Goal: Task Accomplishment & Management: Use online tool/utility

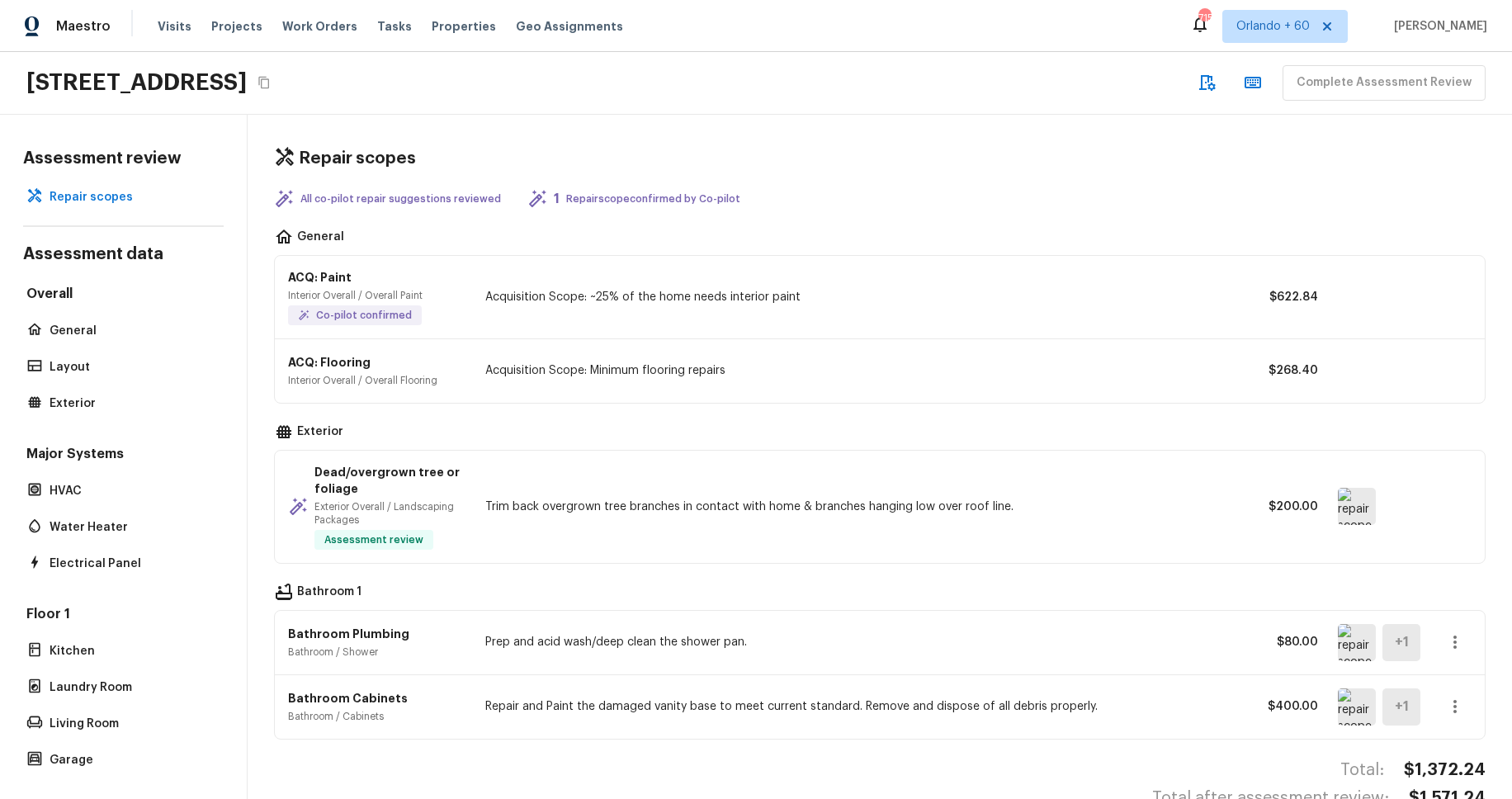
scroll to position [43, 0]
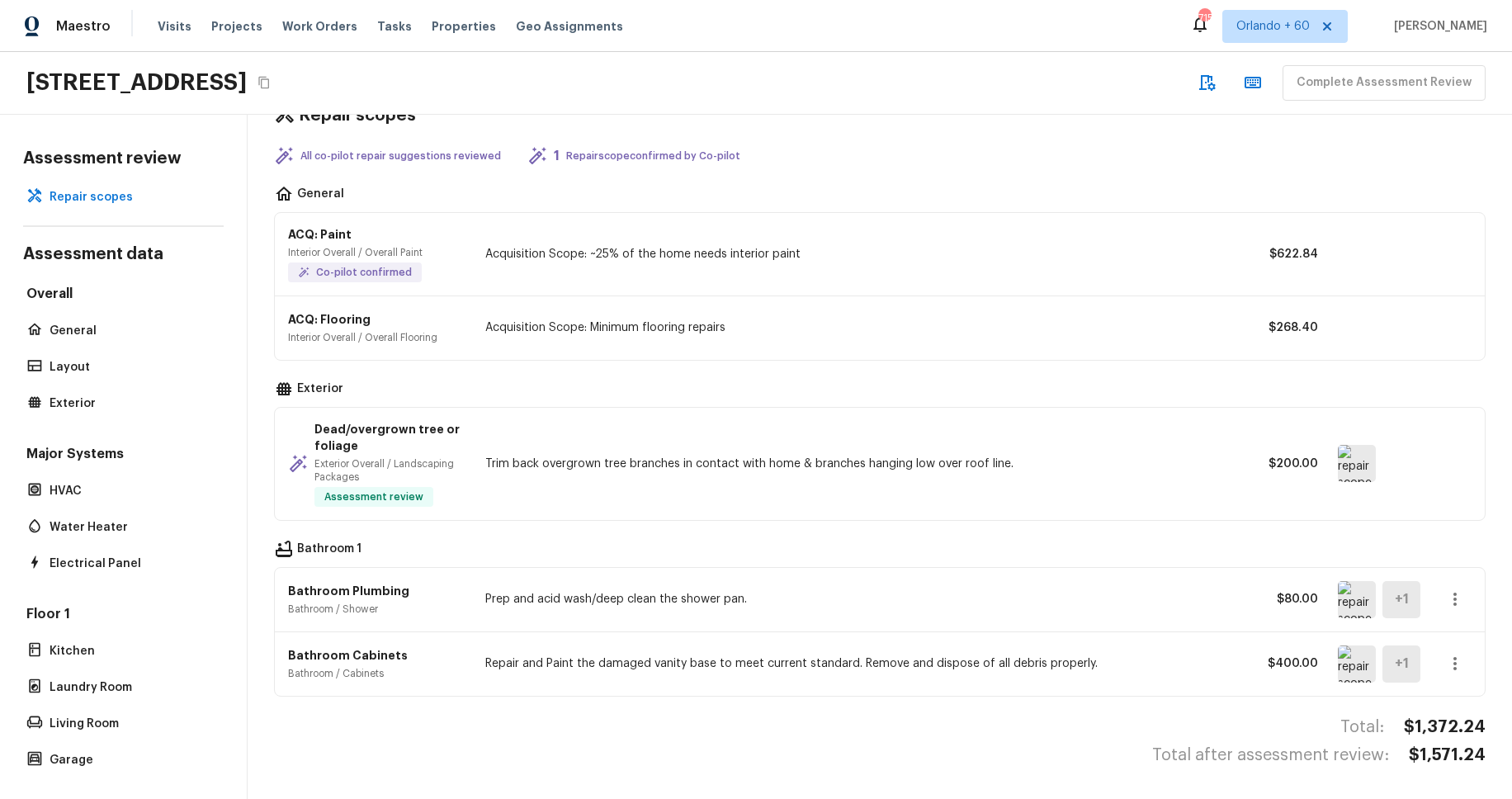
click at [1361, 476] on img at bounding box center [1357, 464] width 38 height 37
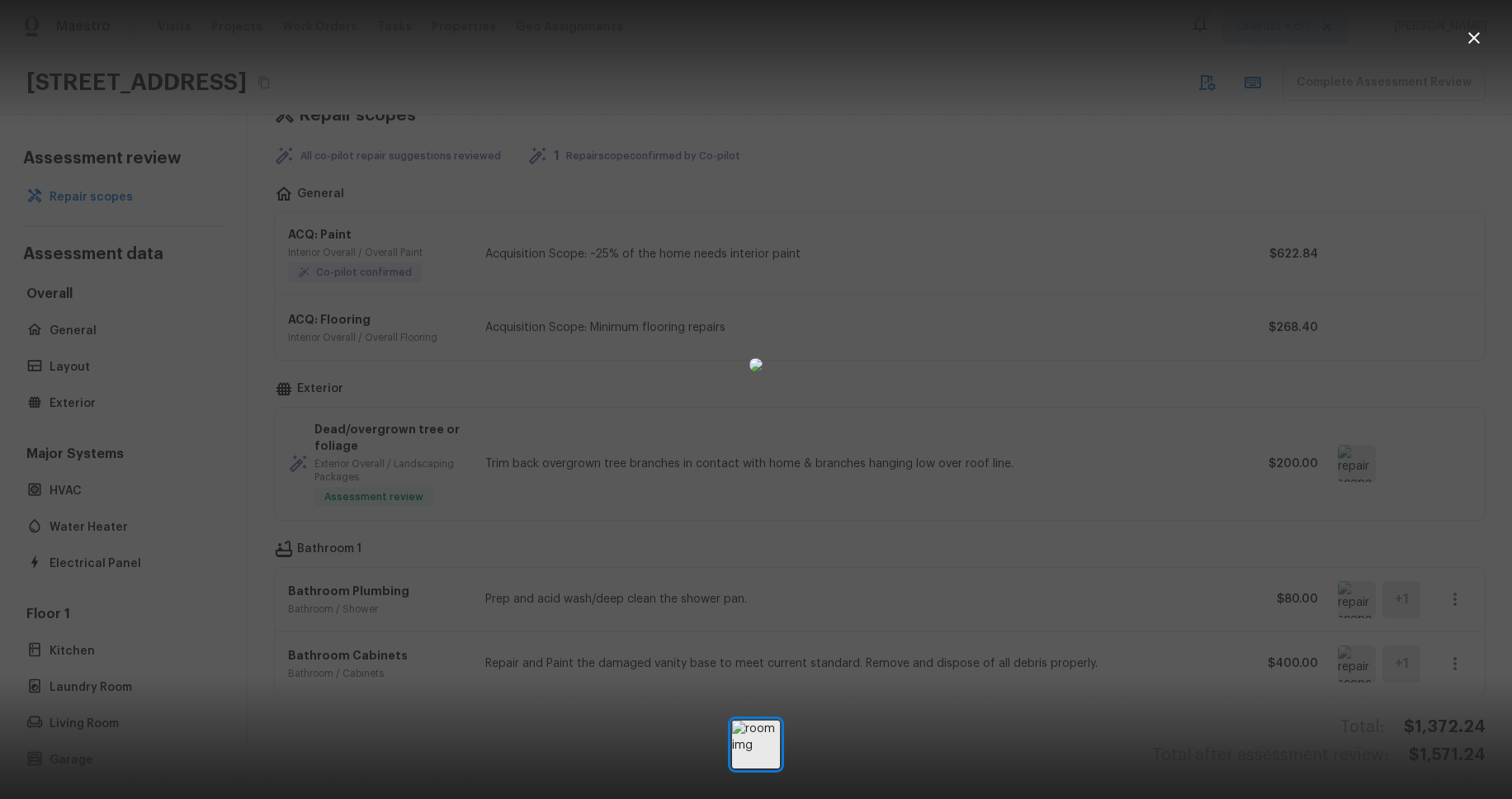
click at [1259, 459] on div at bounding box center [756, 365] width 1512 height 677
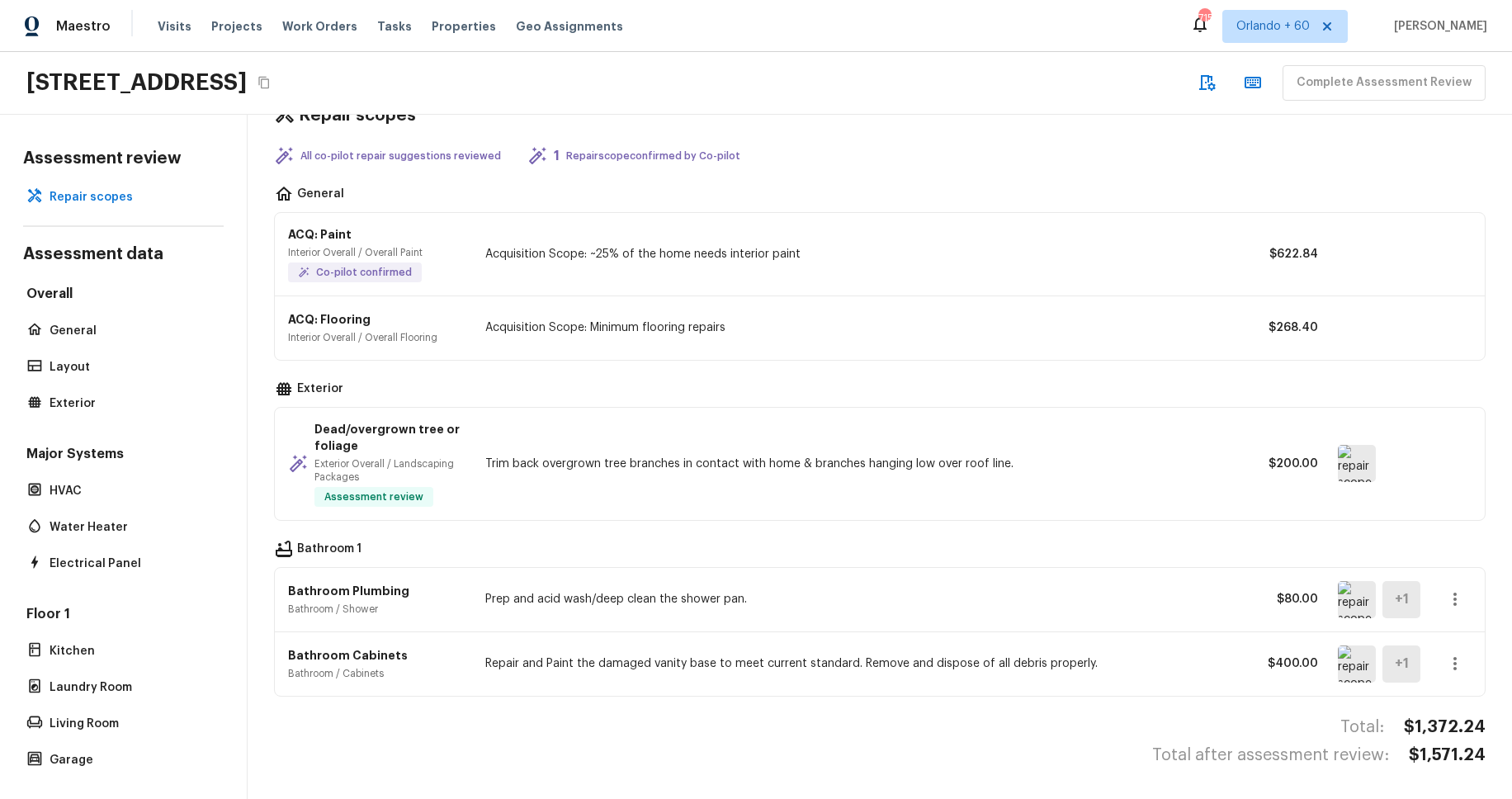
click at [1347, 660] on img at bounding box center [1357, 665] width 38 height 37
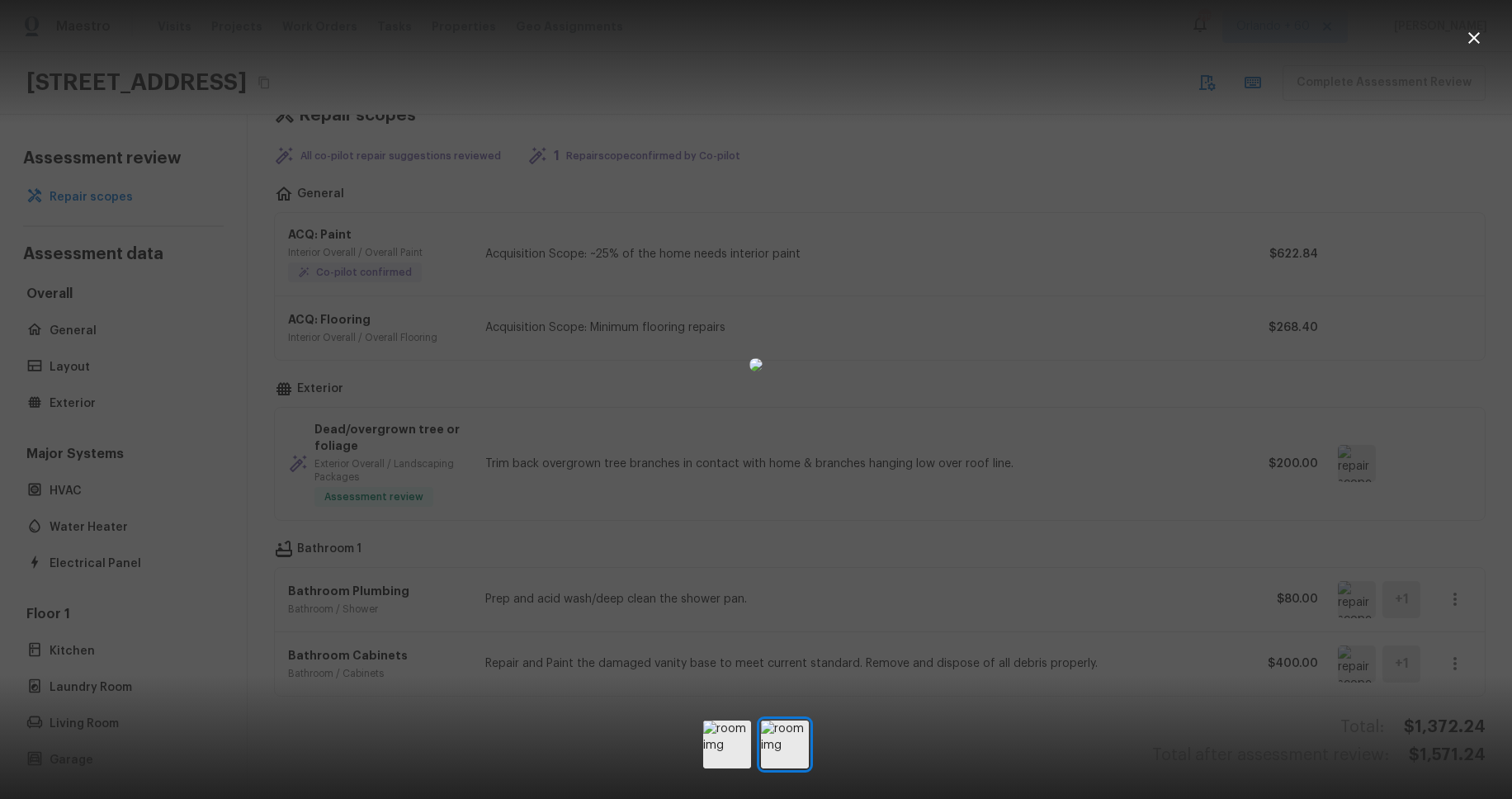
click at [1181, 433] on div at bounding box center [756, 365] width 1512 height 677
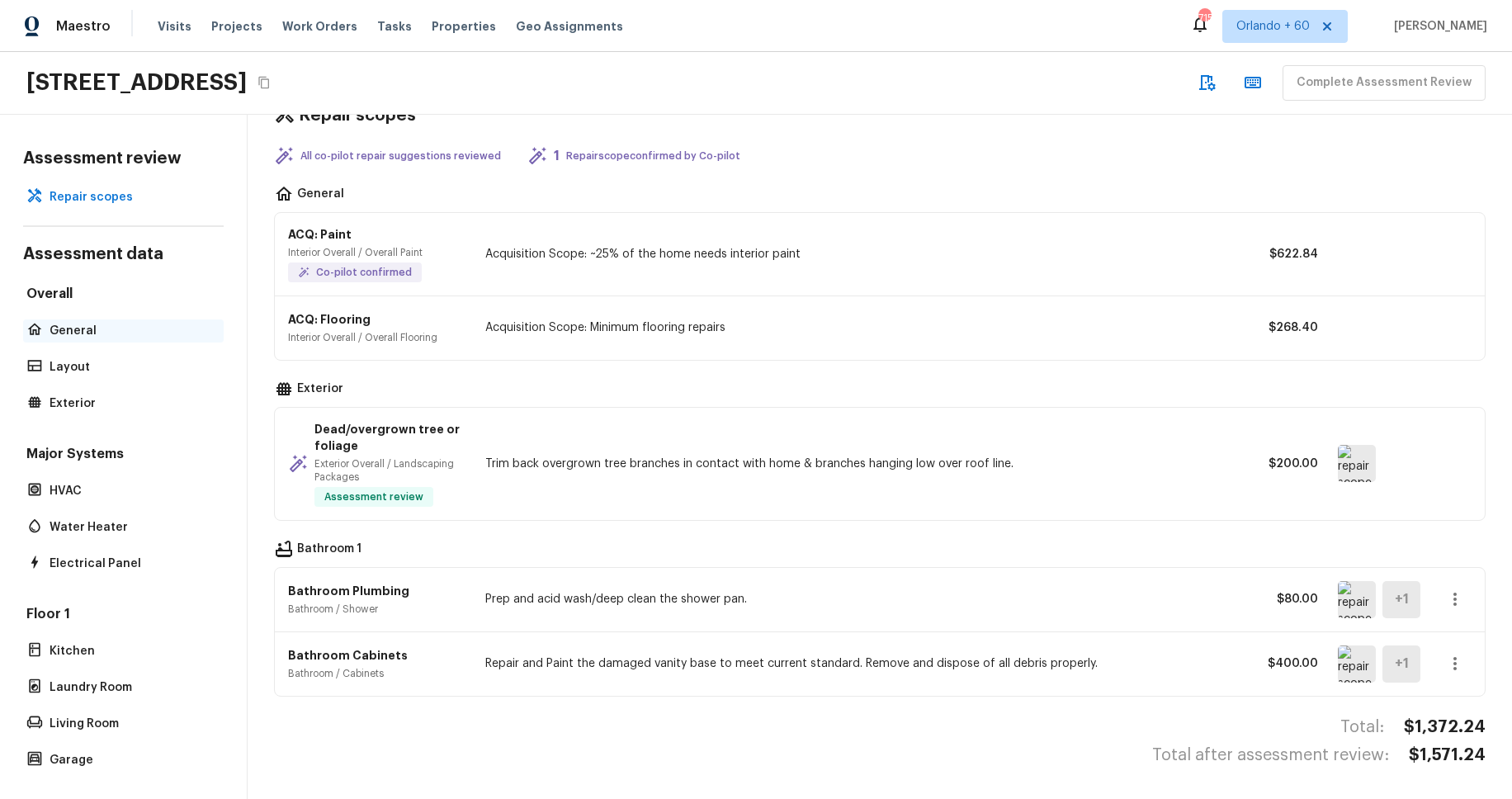
click at [45, 334] on div "General" at bounding box center [123, 330] width 201 height 23
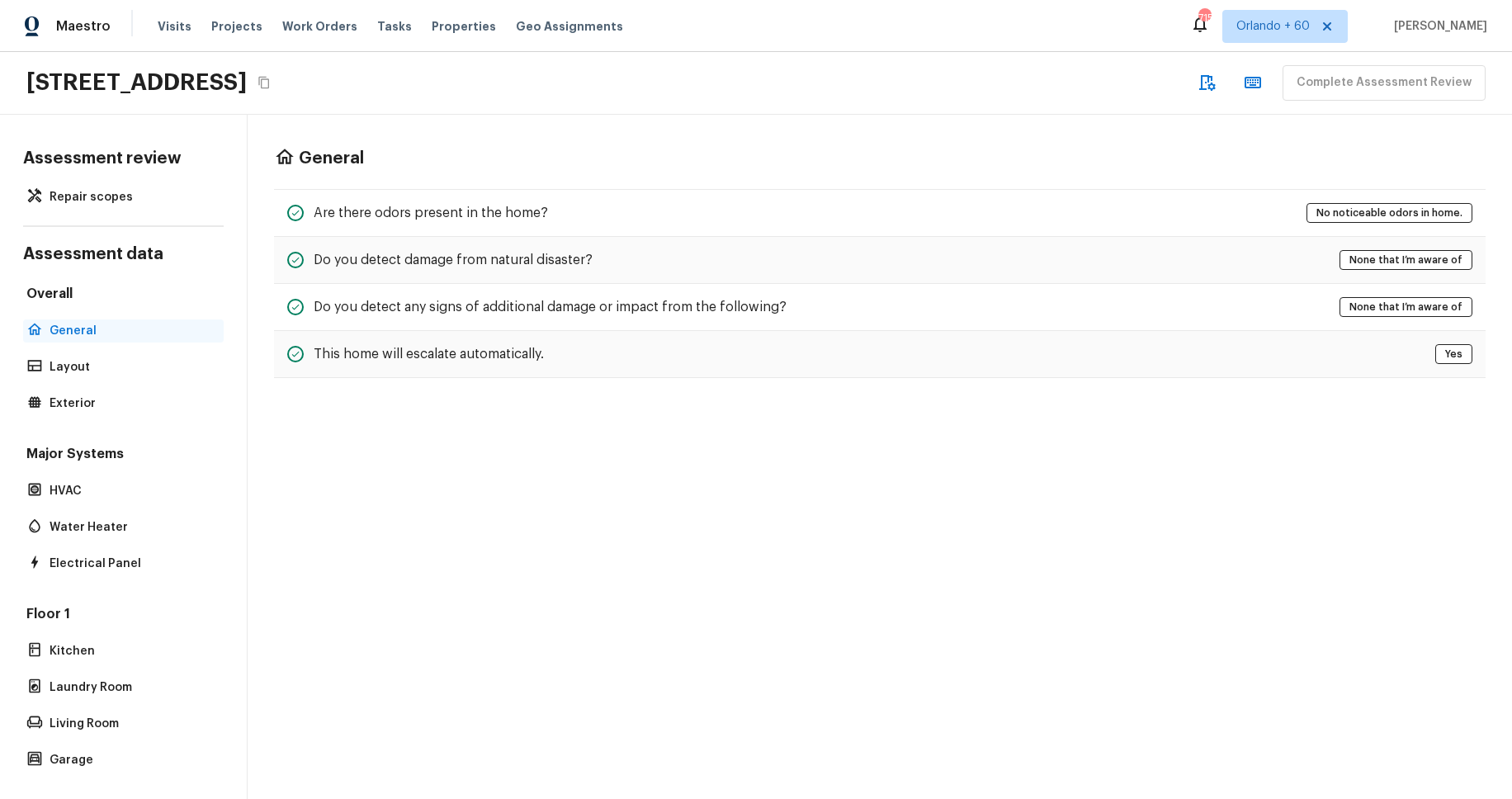
scroll to position [0, 0]
click at [105, 361] on p "Layout" at bounding box center [132, 367] width 165 height 17
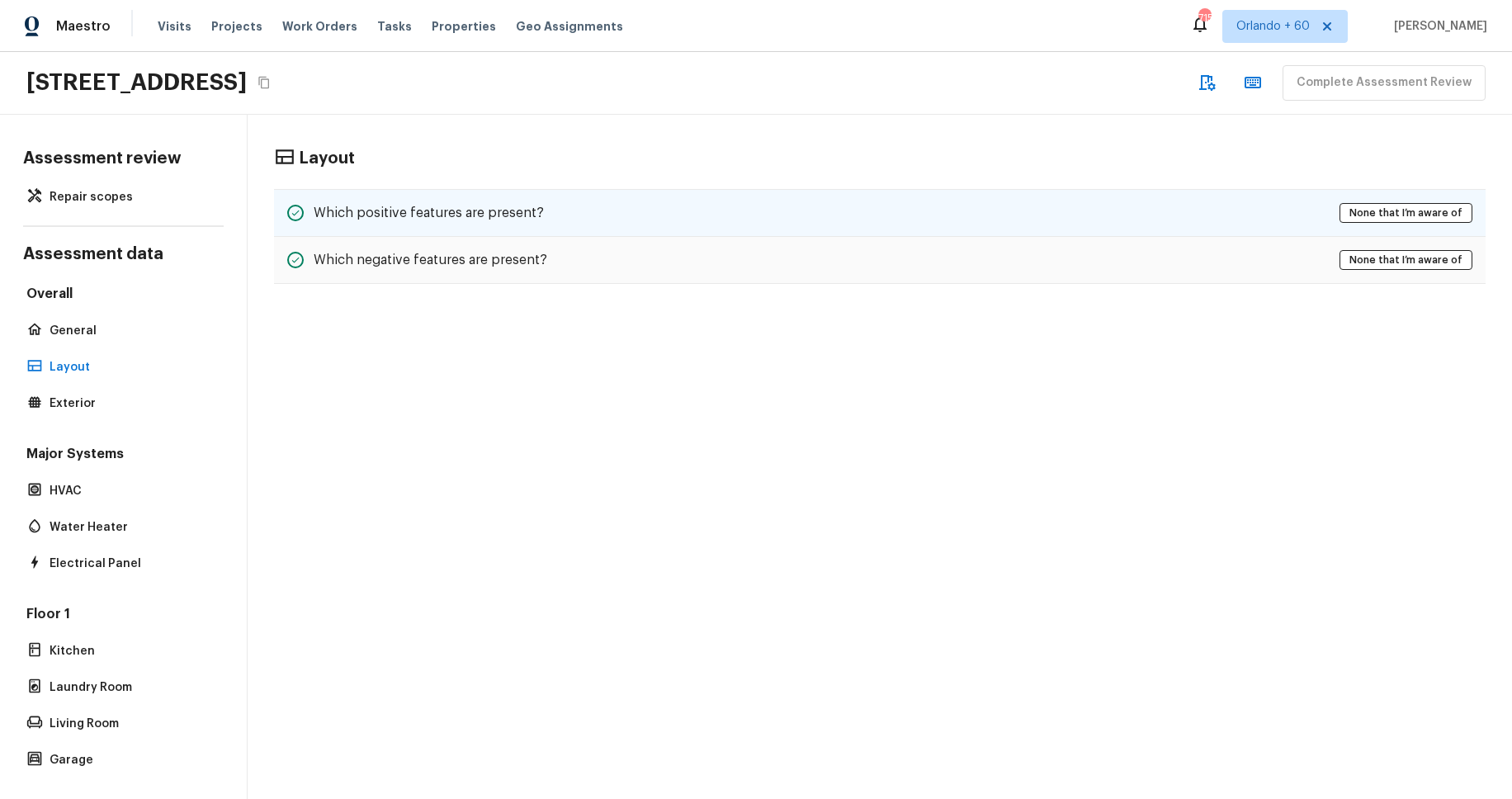
click at [476, 218] on h5 "Which positive features are present?" at bounding box center [429, 213] width 230 height 19
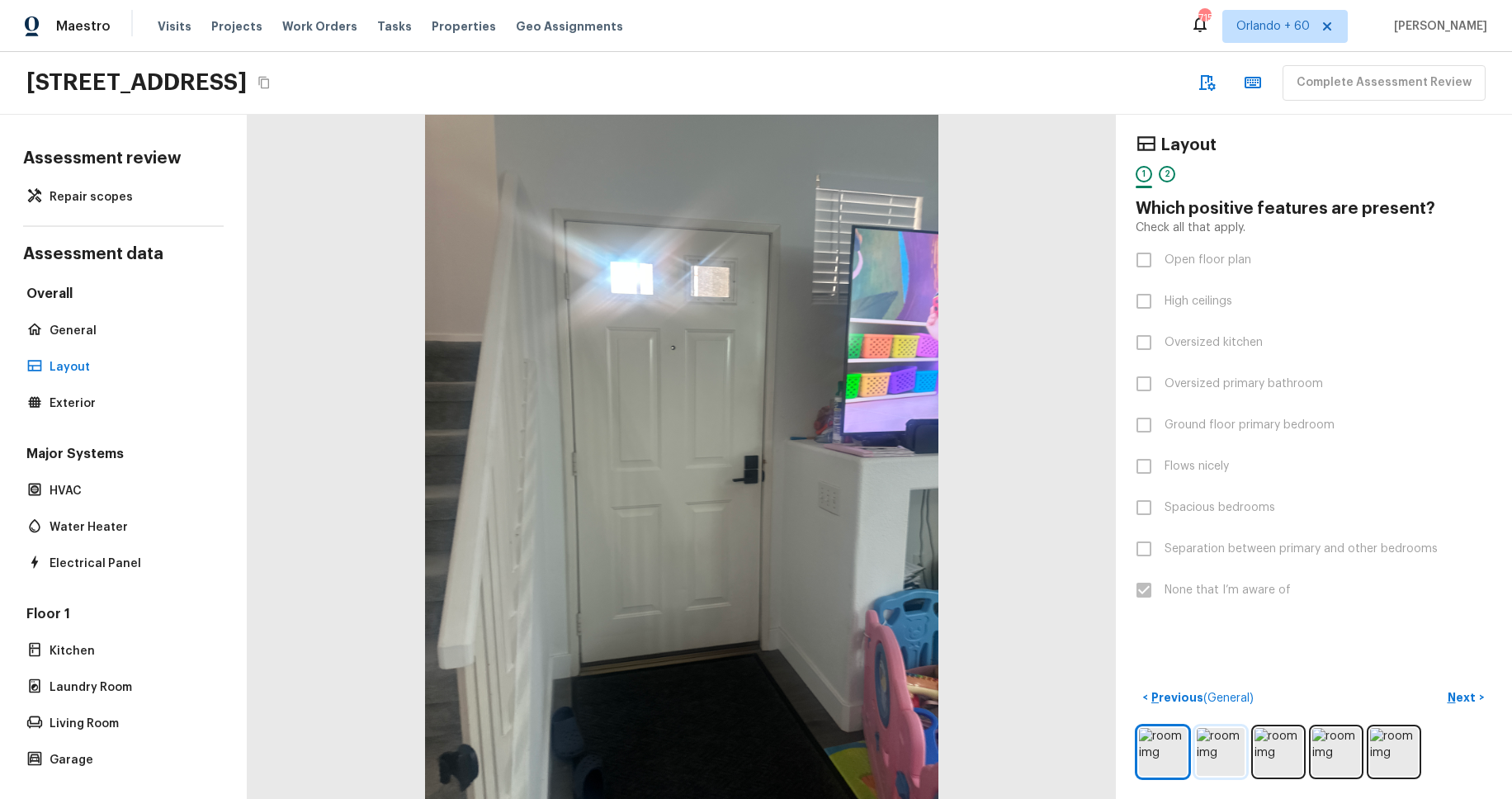
click at [1205, 748] on img at bounding box center [1221, 752] width 48 height 48
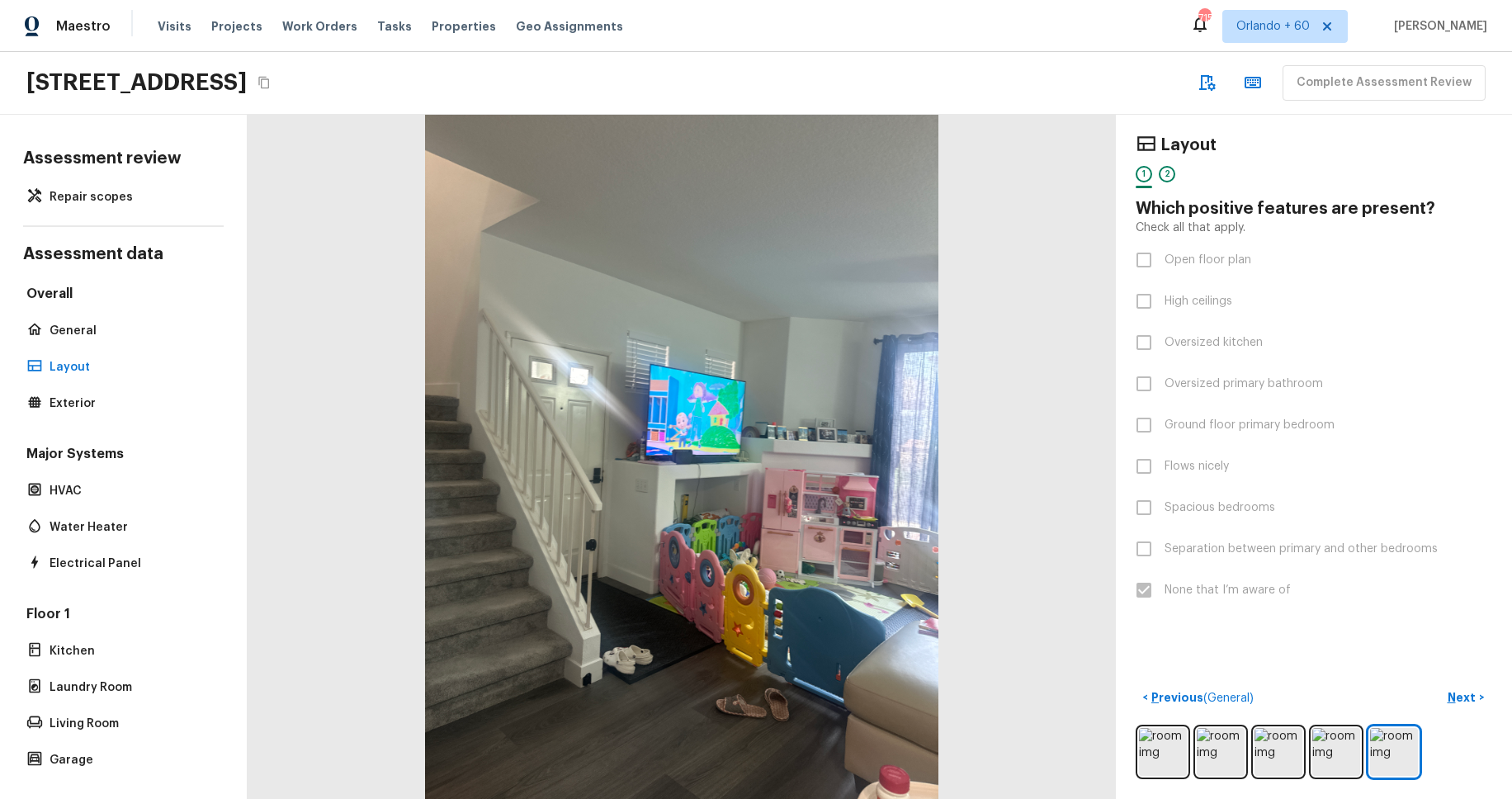
click at [75, 711] on div "Floor 1 Kitchen Laundry Room Living Room Garage" at bounding box center [123, 688] width 201 height 166
click at [77, 726] on p "Living Room" at bounding box center [132, 725] width 165 height 17
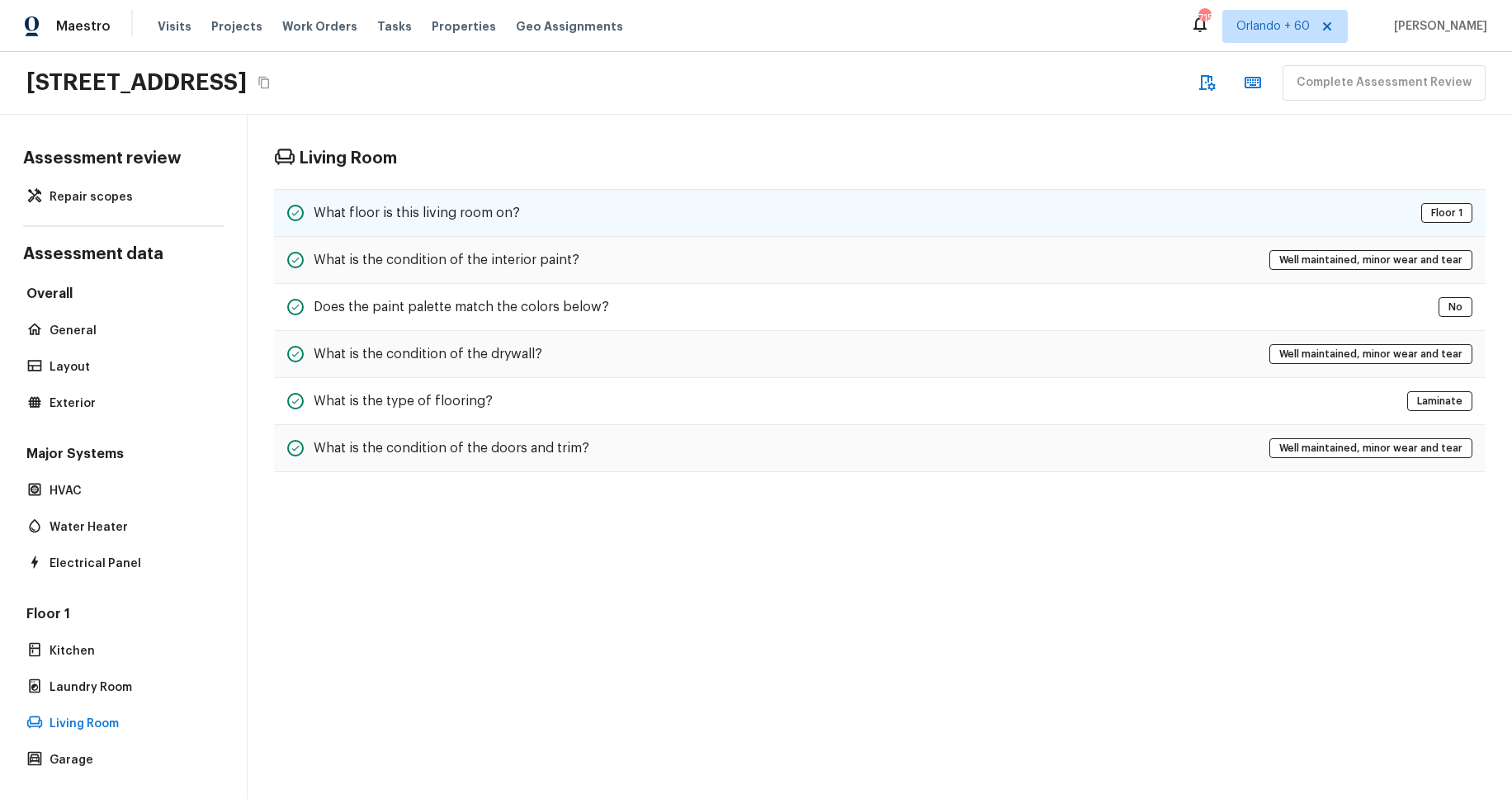
click at [523, 220] on div "What floor is this living room on? Floor 1" at bounding box center [880, 213] width 1211 height 48
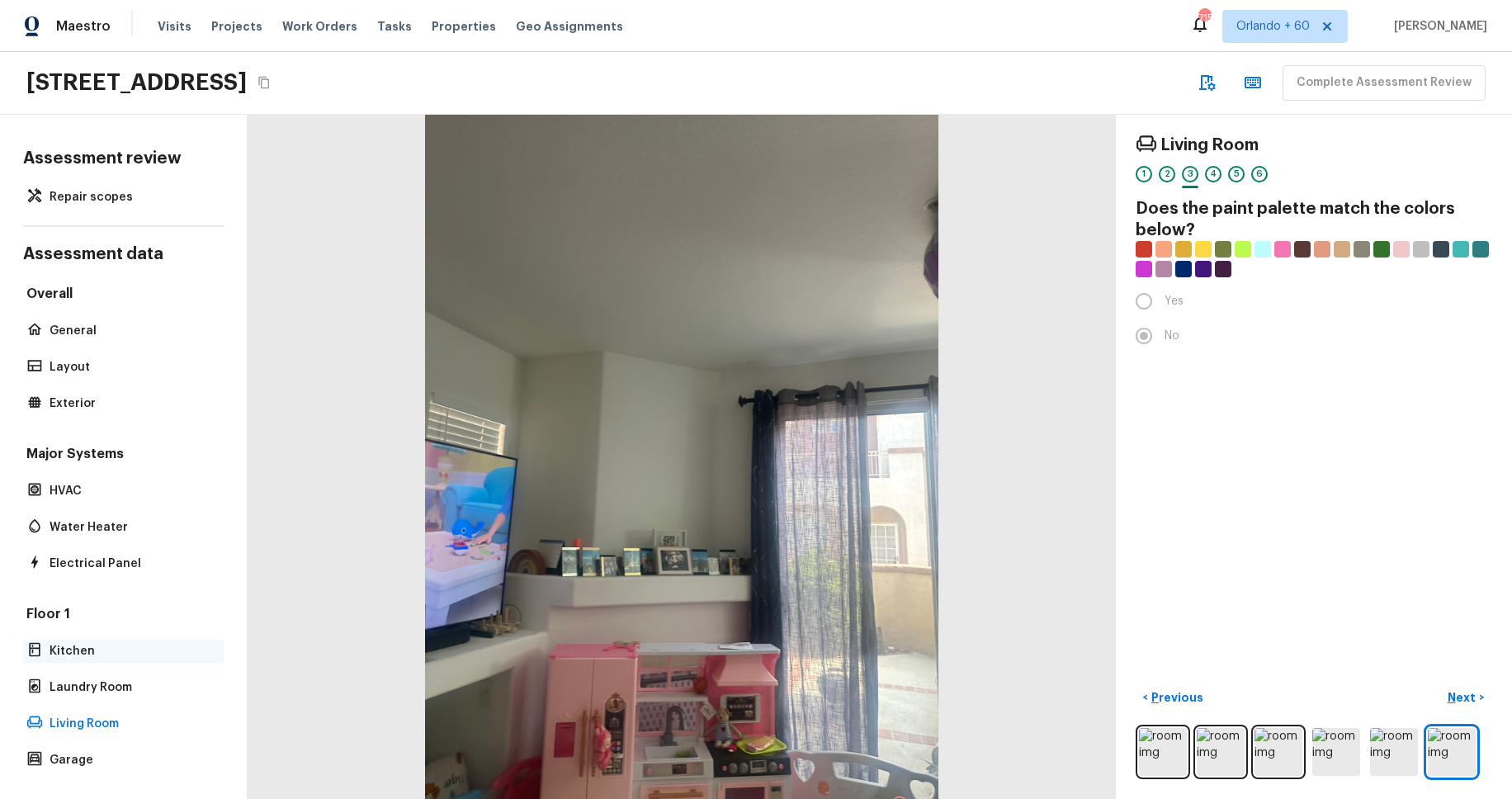
click at [75, 655] on p "Kitchen" at bounding box center [132, 652] width 165 height 17
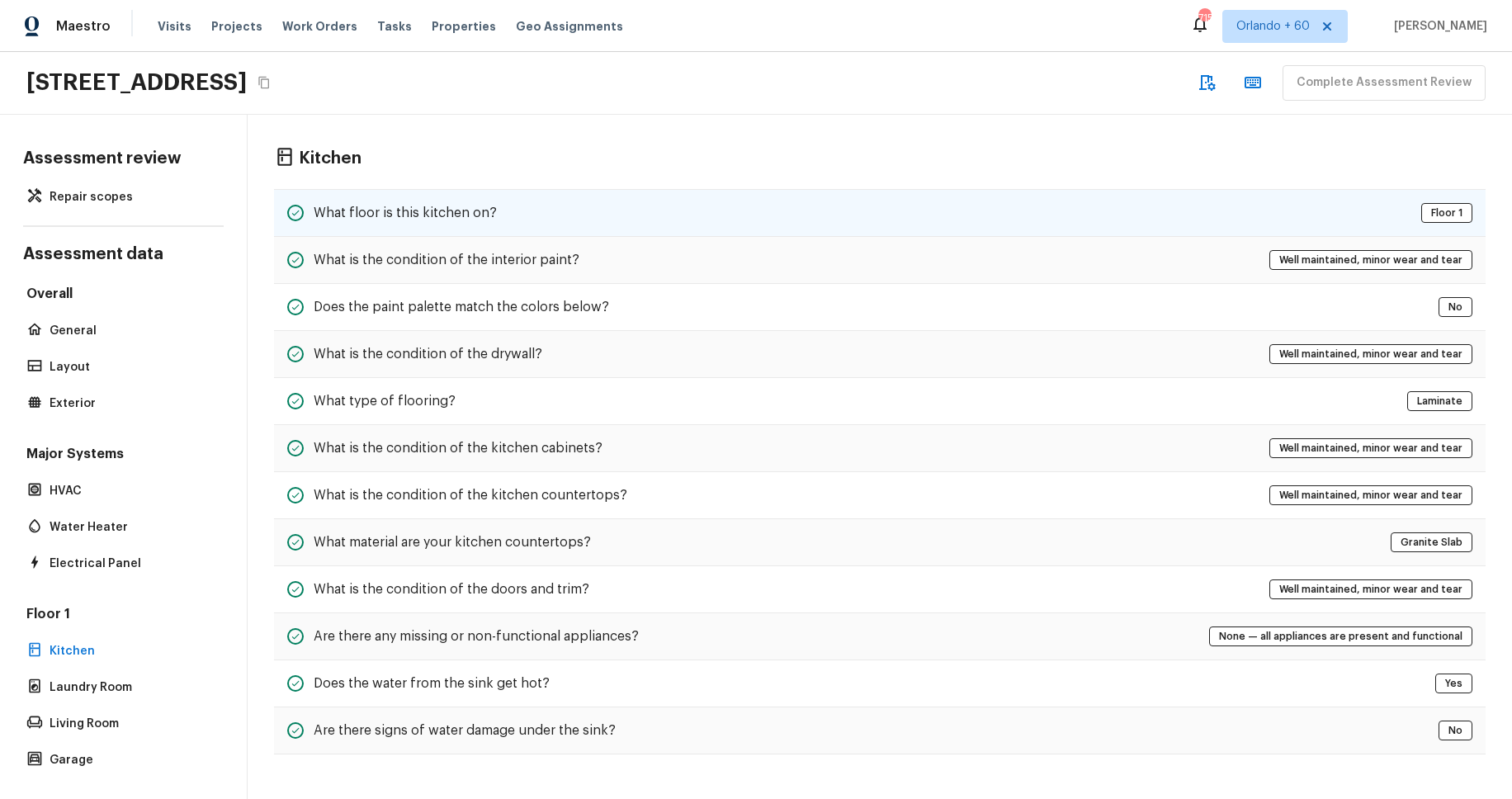
click at [566, 219] on div "What floor is this kitchen on? Floor 1" at bounding box center [880, 213] width 1211 height 48
